Goal: Information Seeking & Learning: Learn about a topic

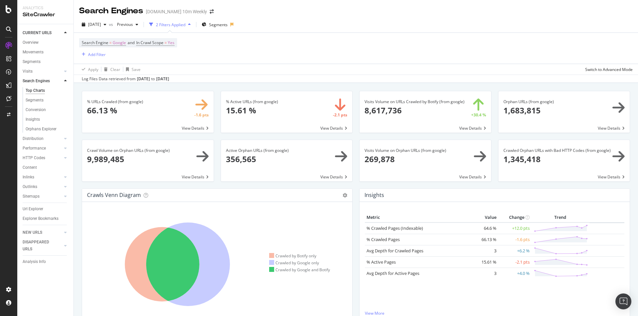
click at [193, 25] on div "button" at bounding box center [189, 25] width 8 height 4
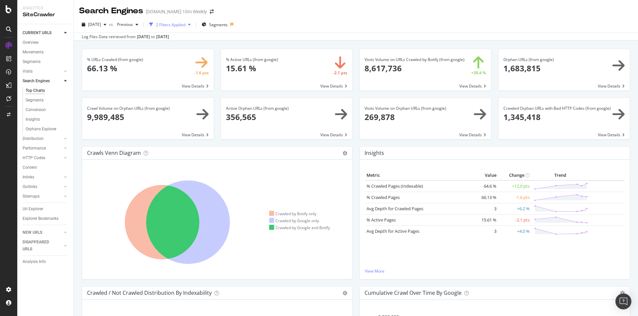
click at [191, 25] on icon "button" at bounding box center [189, 25] width 3 height 4
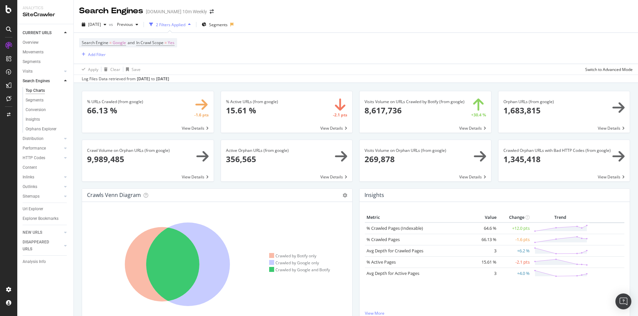
click at [175, 25] on div "2 Filters Applied" at bounding box center [171, 25] width 30 height 6
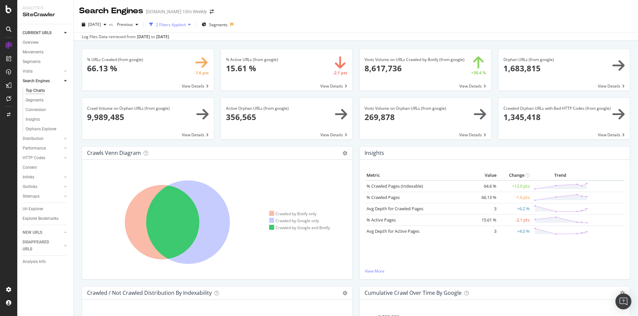
click at [175, 25] on div "2 Filters Applied" at bounding box center [171, 25] width 30 height 6
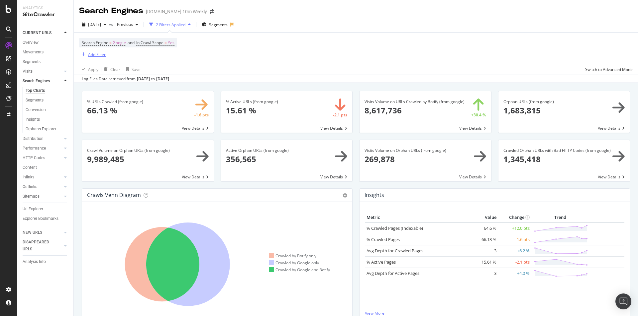
click at [96, 57] on div "Add Filter" at bounding box center [97, 55] width 18 height 6
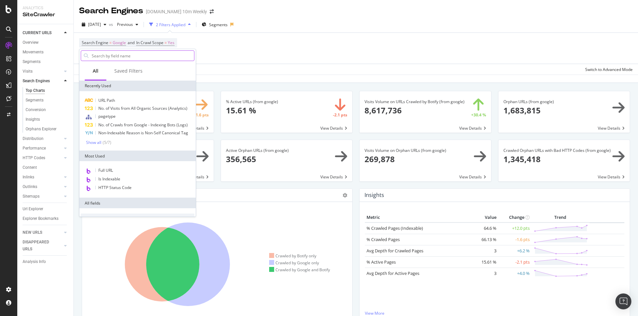
click at [124, 57] on input "text" at bounding box center [142, 56] width 103 height 10
click at [112, 98] on span "URL Path" at bounding box center [106, 101] width 17 height 6
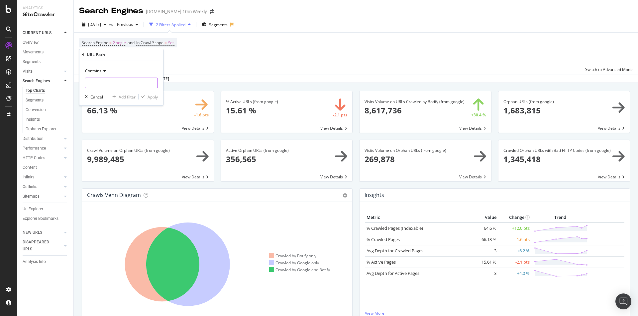
click at [113, 79] on input "text" at bounding box center [121, 83] width 72 height 11
paste input "/imageserver/"
type input "/imageserver/"
click at [149, 97] on div "Apply" at bounding box center [152, 97] width 10 height 6
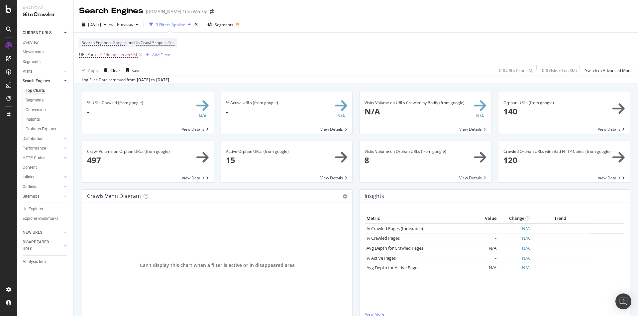
click at [543, 123] on span at bounding box center [564, 113] width 132 height 42
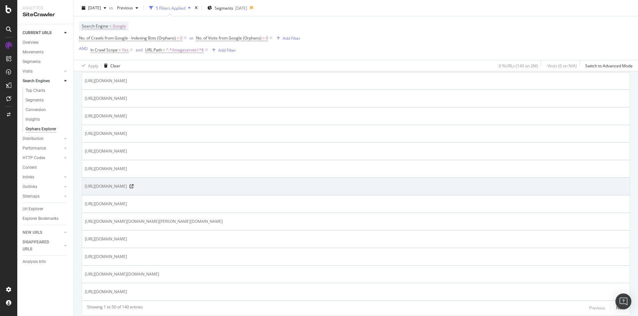
scroll to position [850, 0]
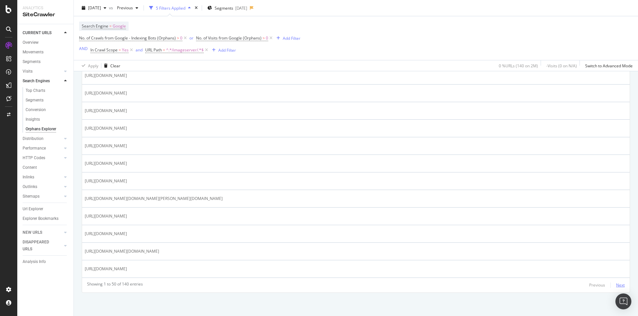
click at [618, 284] on div "Next" at bounding box center [620, 286] width 9 height 6
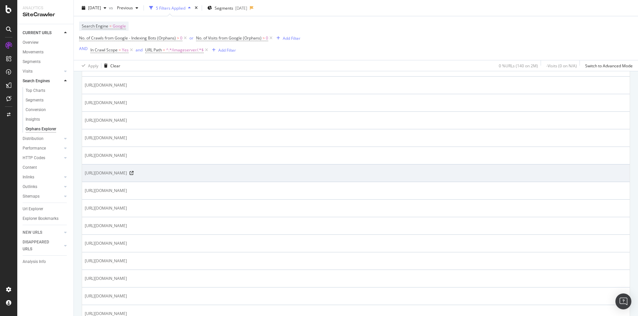
scroll to position [299, 0]
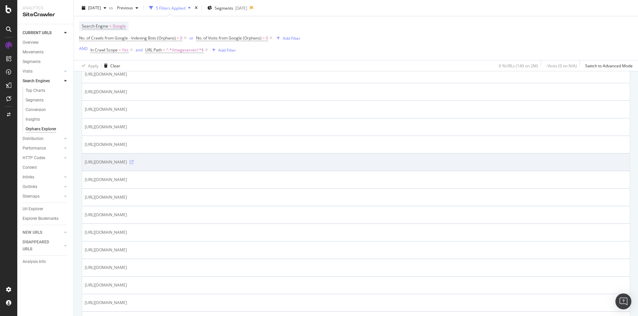
click at [133, 162] on icon at bounding box center [132, 162] width 4 height 4
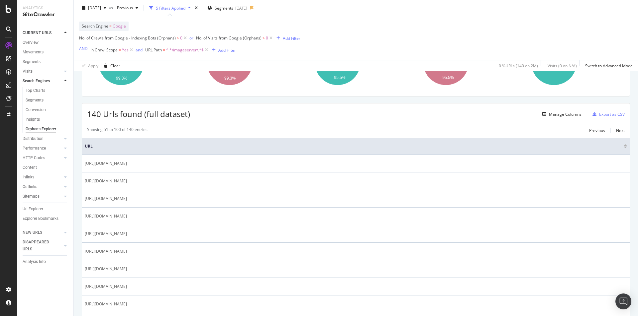
scroll to position [0, 0]
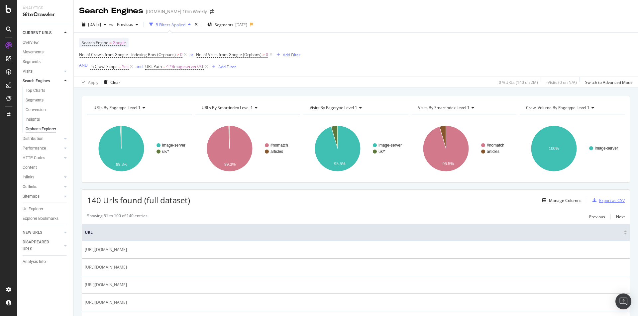
click at [606, 202] on div "Export as CSV" at bounding box center [612, 201] width 26 height 6
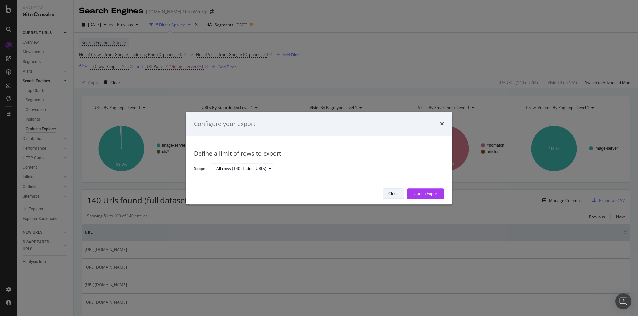
click at [390, 194] on div "Close" at bounding box center [393, 194] width 10 height 6
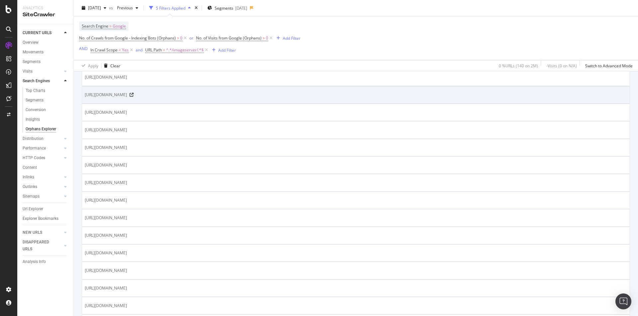
scroll to position [398, 0]
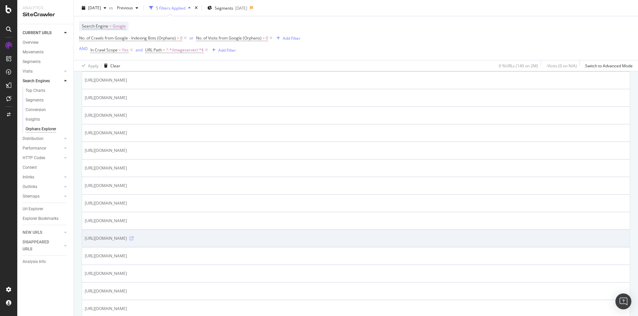
click at [133, 239] on icon at bounding box center [132, 239] width 4 height 4
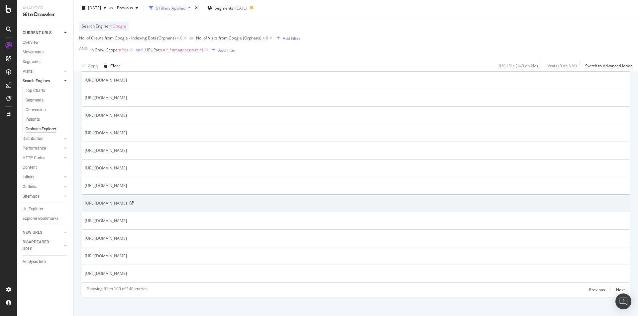
scroll to position [843, 0]
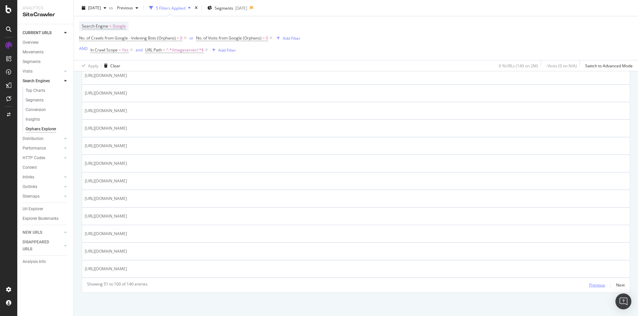
click at [594, 286] on div "Previous" at bounding box center [597, 286] width 16 height 6
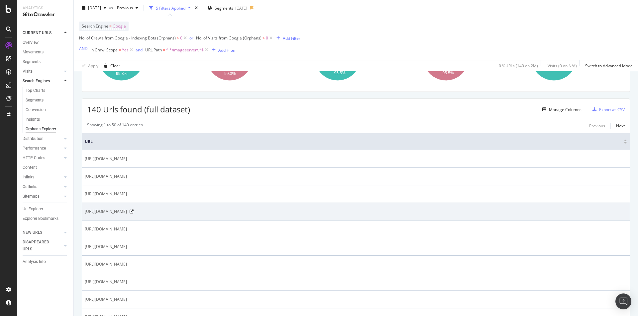
scroll to position [100, 0]
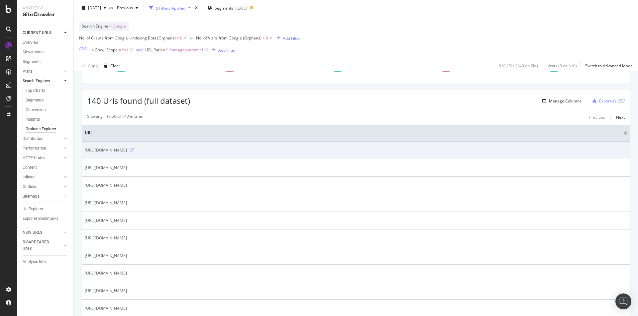
click at [133, 149] on icon at bounding box center [132, 150] width 4 height 4
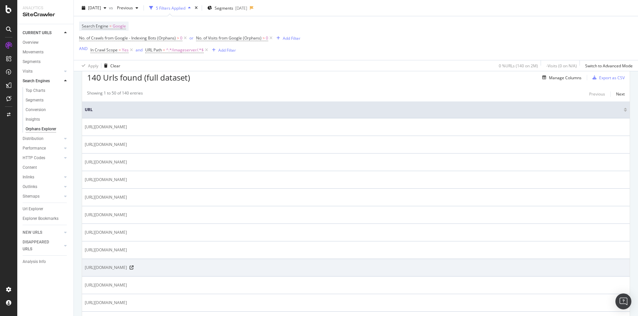
scroll to position [166, 0]
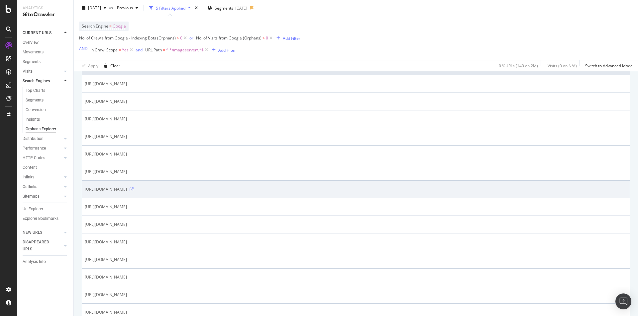
click at [133, 190] on icon at bounding box center [132, 190] width 4 height 4
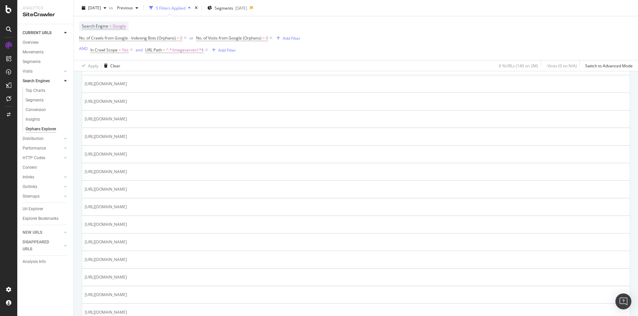
scroll to position [365, 0]
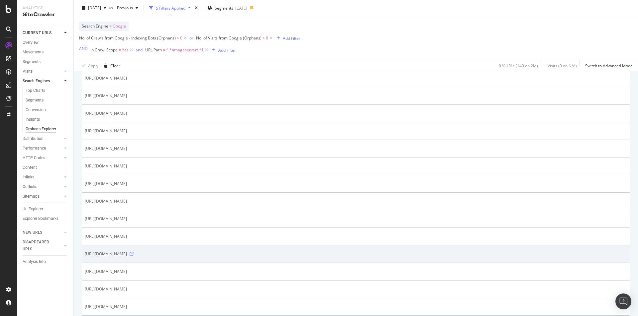
click at [133, 253] on icon at bounding box center [132, 254] width 4 height 4
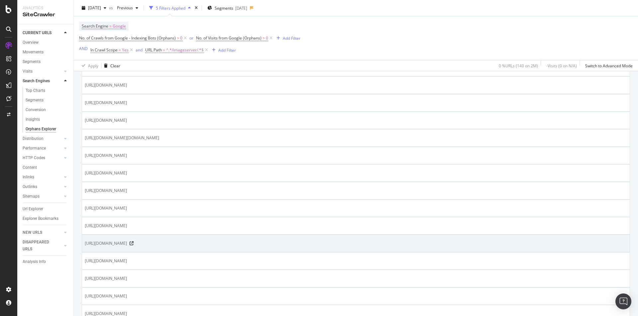
scroll to position [797, 0]
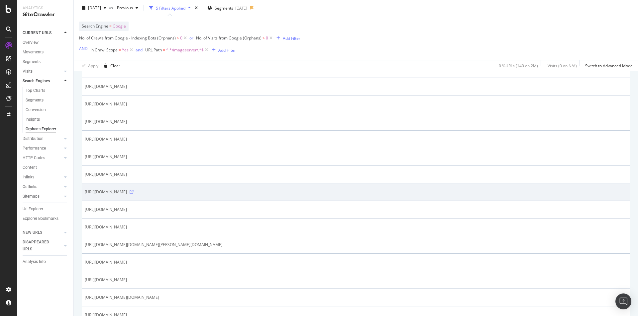
click at [133, 192] on icon at bounding box center [132, 192] width 4 height 4
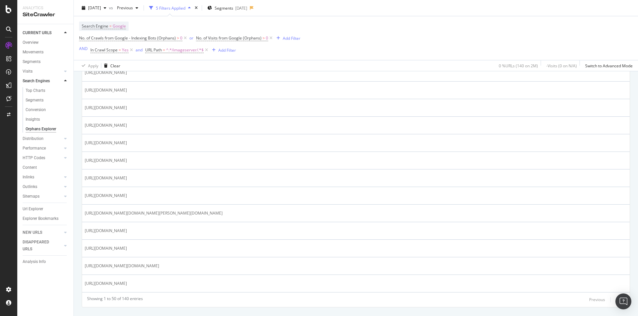
scroll to position [850, 0]
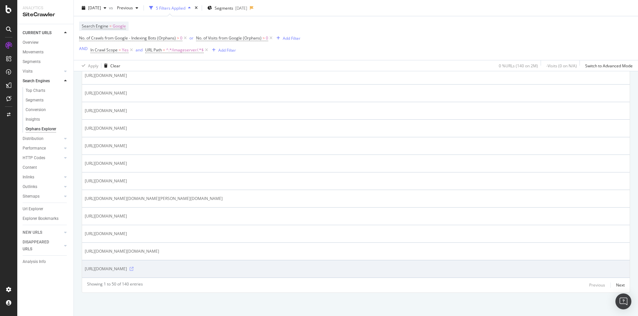
click at [133, 268] on icon at bounding box center [132, 269] width 4 height 4
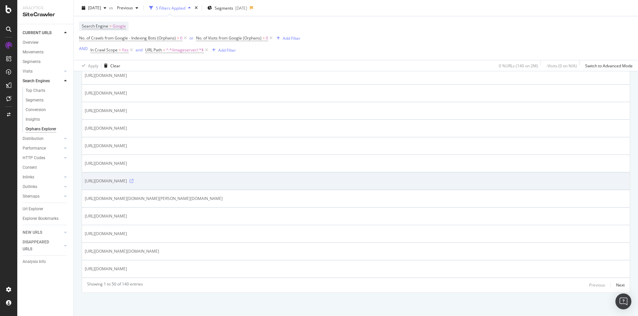
click at [133, 179] on icon at bounding box center [132, 181] width 4 height 4
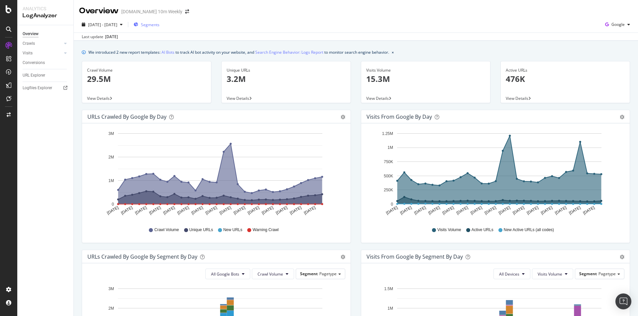
click at [138, 22] on div "button" at bounding box center [135, 25] width 5 height 6
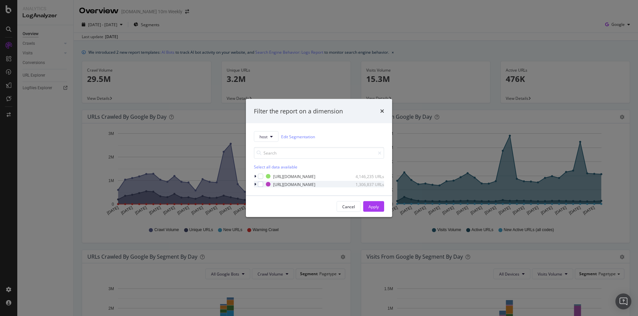
click at [255, 184] on icon "modal" at bounding box center [255, 185] width 2 height 4
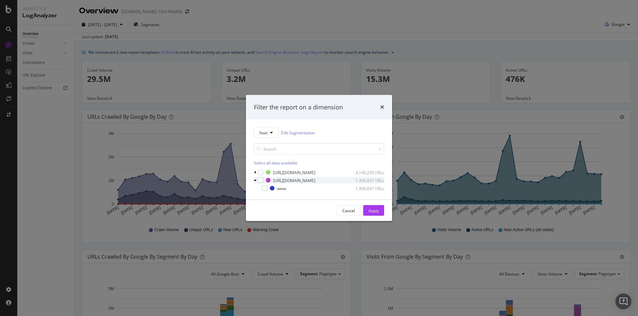
click at [256, 181] on icon "modal" at bounding box center [255, 181] width 3 height 4
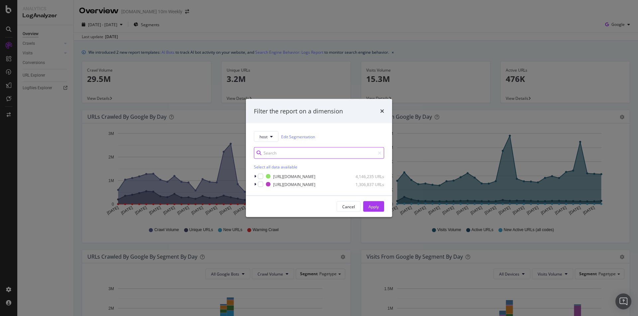
click at [284, 157] on input "modal" at bounding box center [319, 153] width 130 height 12
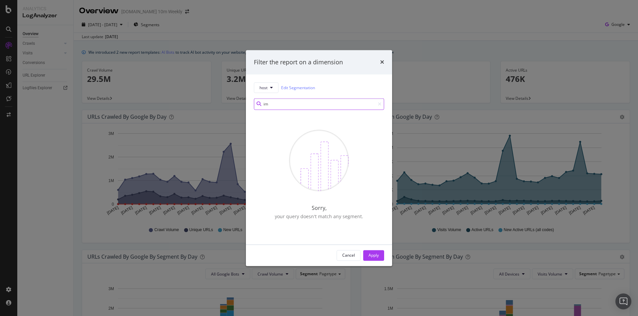
type input "i"
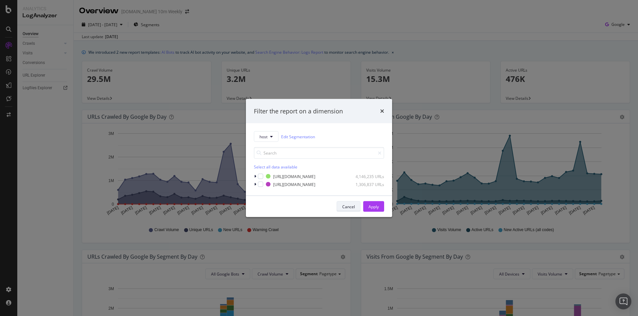
click at [346, 207] on div "Cancel" at bounding box center [348, 207] width 13 height 6
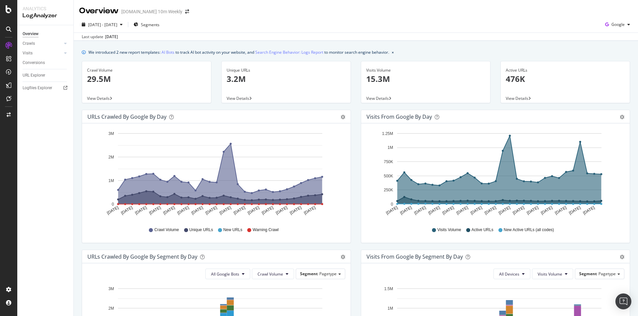
click at [279, 115] on div "URLs Crawled by Google by day" at bounding box center [208, 117] width 243 height 7
click at [220, 116] on div "URLs Crawled by Google by day" at bounding box center [208, 117] width 243 height 7
click at [166, 116] on div "URLs Crawled by Google by day" at bounding box center [208, 117] width 243 height 7
click at [343, 113] on div "URLs Crawled by Google by day Area Table" at bounding box center [216, 116] width 268 height 13
click at [340, 115] on icon "gear" at bounding box center [342, 117] width 5 height 5
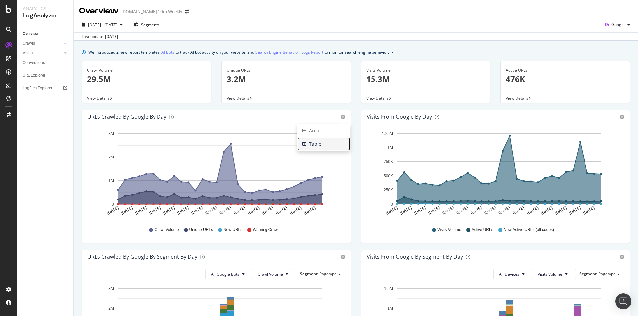
click at [318, 144] on span "Table" at bounding box center [323, 144] width 52 height 10
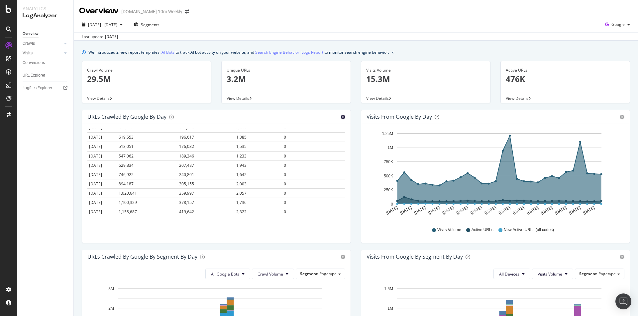
click at [341, 118] on icon "gear" at bounding box center [342, 117] width 5 height 5
click at [313, 131] on span "Area" at bounding box center [323, 131] width 52 height 10
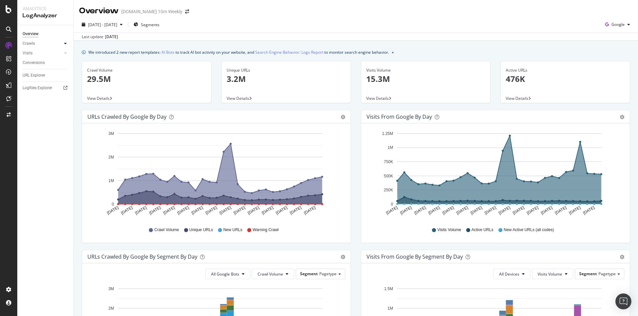
click at [64, 42] on icon at bounding box center [65, 44] width 3 height 4
click at [49, 63] on div "Segments Distribution" at bounding box center [44, 66] width 37 height 14
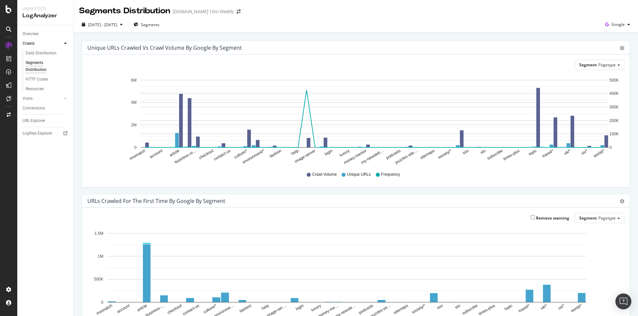
click at [306, 142] on rect "A chart." at bounding box center [374, 114] width 468 height 68
click at [308, 142] on rect "A chart." at bounding box center [309, 142] width 4 height 9
click at [315, 147] on circle "A chart." at bounding box center [314, 147] width 3 height 3
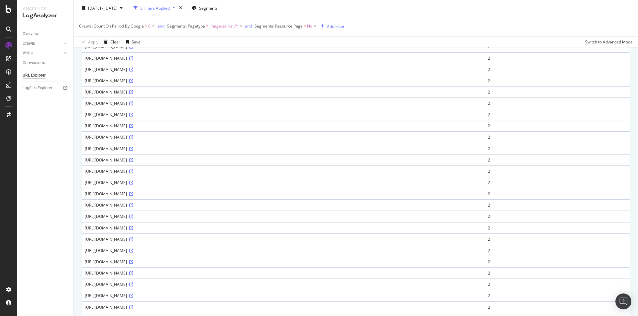
scroll to position [498, 0]
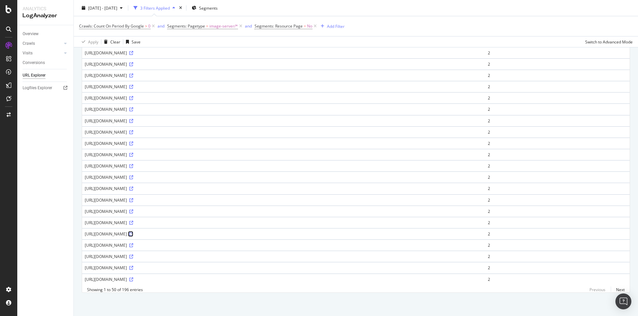
click at [129, 236] on icon at bounding box center [131, 234] width 4 height 4
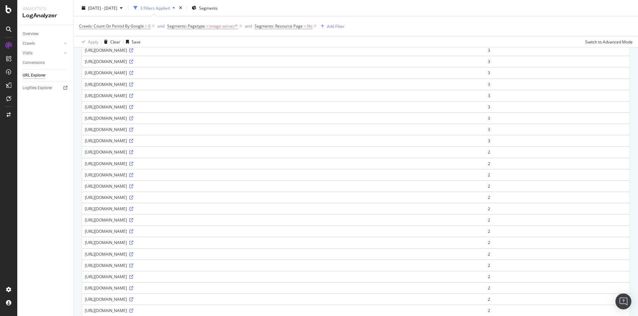
scroll to position [0, 0]
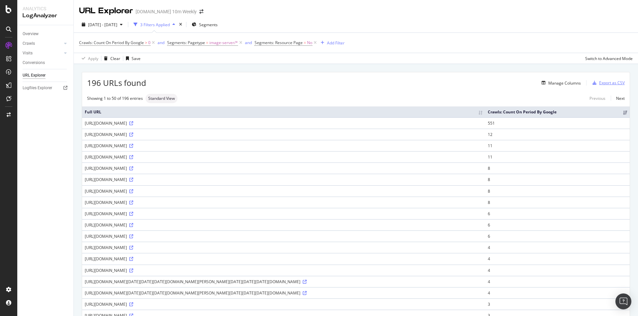
click at [603, 85] on div "Export as CSV" at bounding box center [612, 83] width 26 height 6
click at [605, 84] on div "Export as CSV" at bounding box center [612, 83] width 26 height 6
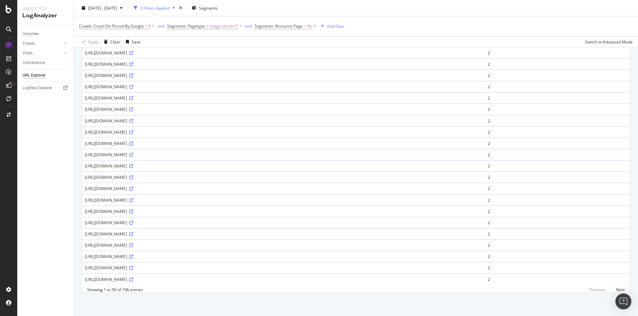
scroll to position [518, 0]
click at [133, 278] on icon at bounding box center [131, 280] width 4 height 4
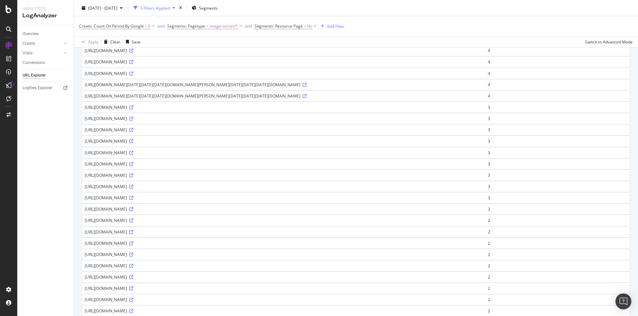
scroll to position [120, 0]
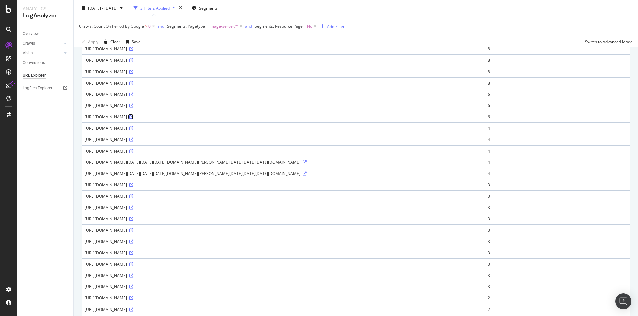
click at [133, 119] on icon at bounding box center [131, 117] width 4 height 4
click at [133, 131] on icon at bounding box center [131, 129] width 4 height 4
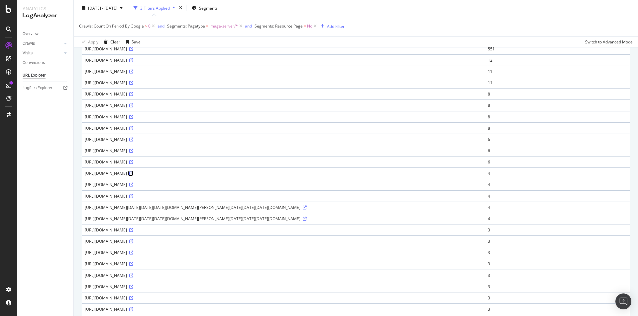
scroll to position [20, 0]
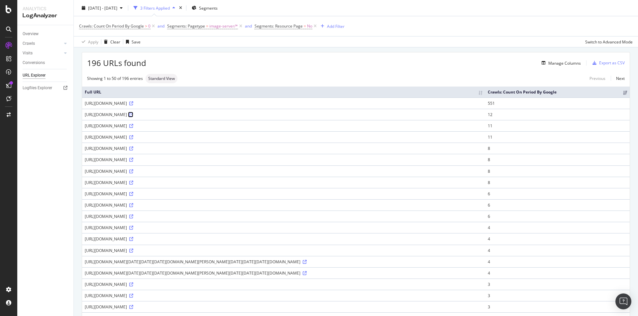
click at [133, 118] on link at bounding box center [130, 115] width 5 height 6
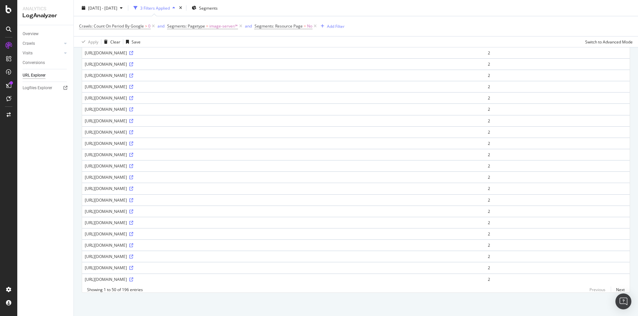
scroll to position [518, 0]
click at [133, 199] on icon at bounding box center [131, 201] width 4 height 4
click at [615, 289] on link "Next" at bounding box center [617, 290] width 14 height 10
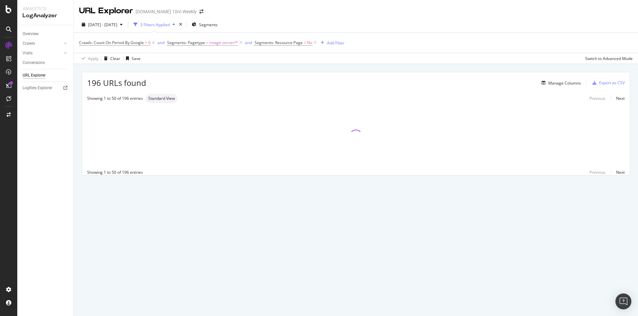
scroll to position [0, 0]
